Goal: Task Accomplishment & Management: Use online tool/utility

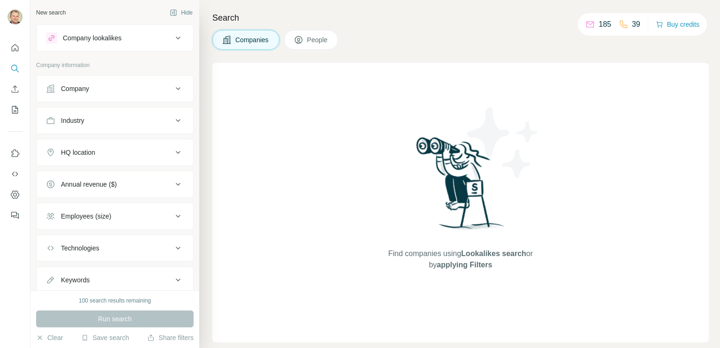
click at [438, 95] on div "Find companies using Lookalikes search or by applying Filters" at bounding box center [461, 202] width 169 height 279
click at [18, 172] on icon "Use Surfe API" at bounding box center [14, 173] width 9 height 9
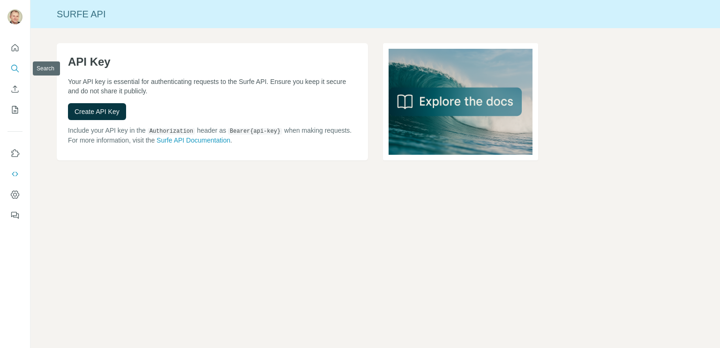
click at [11, 64] on icon "Search" at bounding box center [14, 68] width 9 height 9
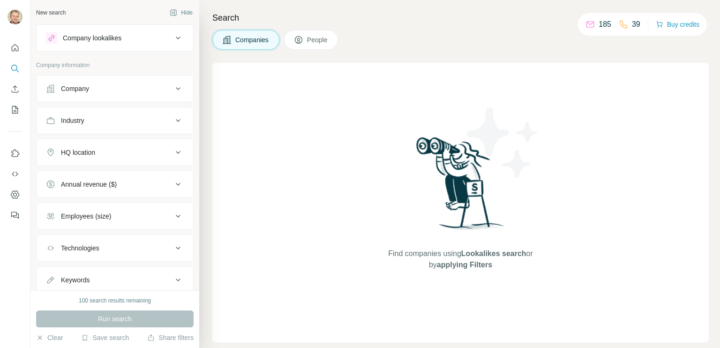
click at [173, 248] on icon at bounding box center [178, 247] width 11 height 11
click at [116, 270] on input "text" at bounding box center [115, 271] width 138 height 17
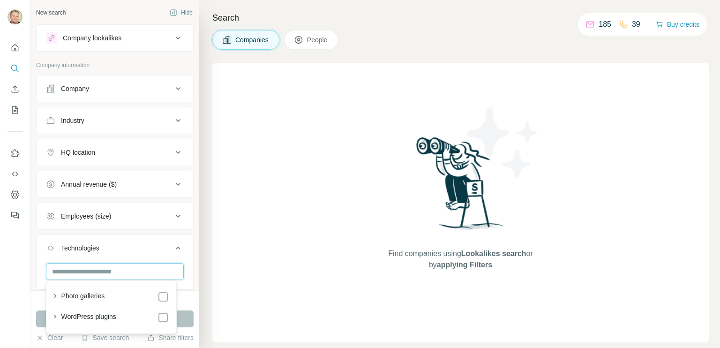
click at [116, 270] on input "text" at bounding box center [115, 271] width 138 height 17
click at [13, 46] on icon "Quick start" at bounding box center [15, 47] width 7 height 7
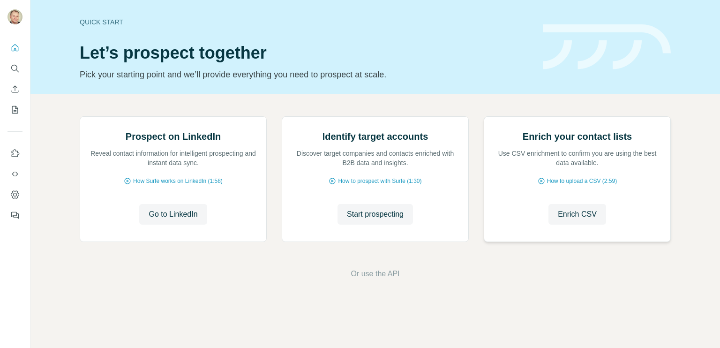
scroll to position [57, 0]
click at [9, 190] on button "Dashboard" at bounding box center [15, 194] width 15 height 17
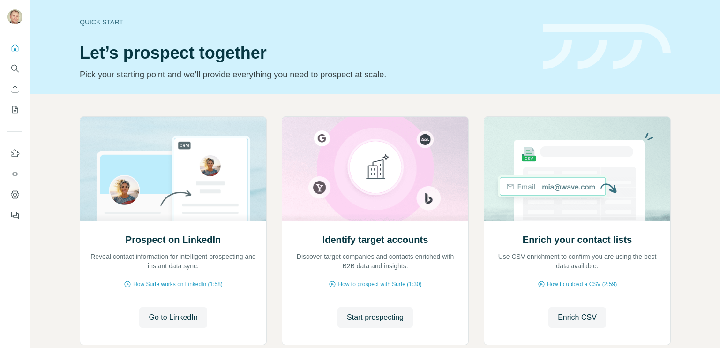
click at [89, 21] on div "Quick start" at bounding box center [306, 21] width 452 height 9
click at [11, 215] on icon "Feedback" at bounding box center [14, 214] width 6 height 5
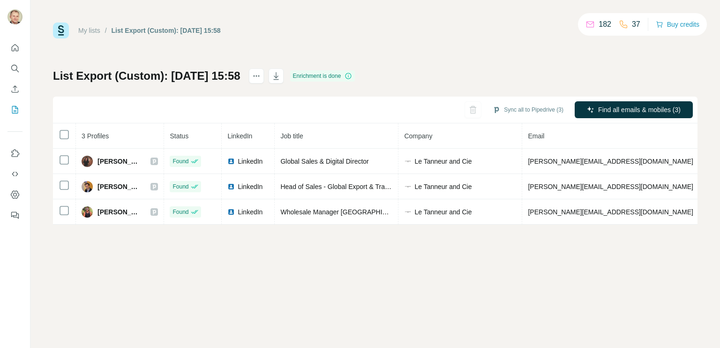
click at [355, 79] on div "Enrichment is done" at bounding box center [322, 75] width 65 height 11
click at [352, 74] on icon at bounding box center [349, 76] width 6 height 6
click at [352, 78] on icon at bounding box center [349, 76] width 8 height 8
click at [514, 108] on button "Sync all to Pipedrive (3)" at bounding box center [528, 110] width 84 height 14
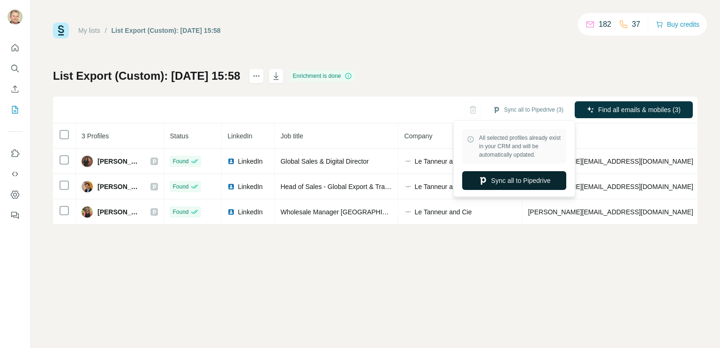
click at [523, 180] on button "Sync all to Pipedrive" at bounding box center [514, 180] width 104 height 19
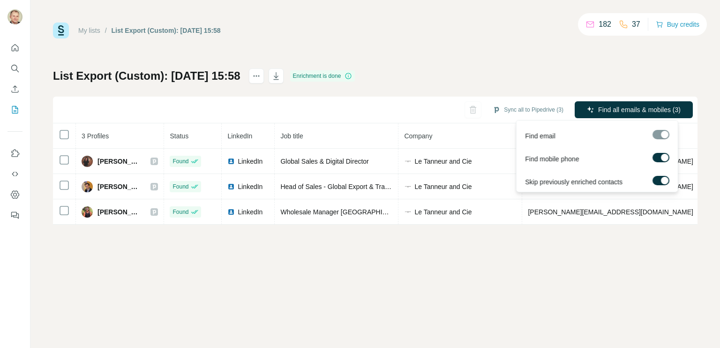
click at [669, 133] on div at bounding box center [661, 134] width 17 height 9
click at [654, 135] on div at bounding box center [661, 134] width 17 height 9
click at [654, 156] on label at bounding box center [661, 157] width 17 height 9
click at [655, 133] on div at bounding box center [661, 134] width 17 height 9
click at [657, 159] on div at bounding box center [658, 158] width 8 height 8
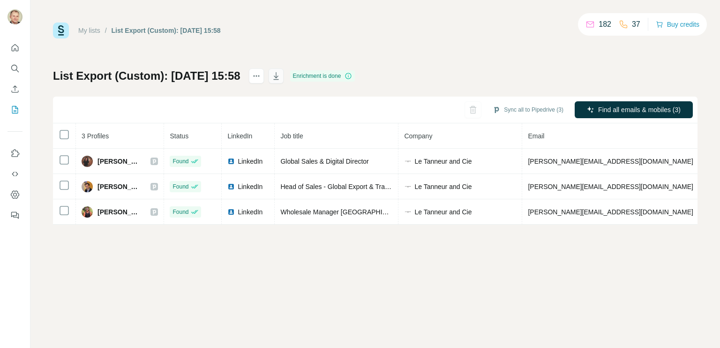
click at [281, 75] on icon "button" at bounding box center [276, 75] width 9 height 9
